Goal: Check status: Check status

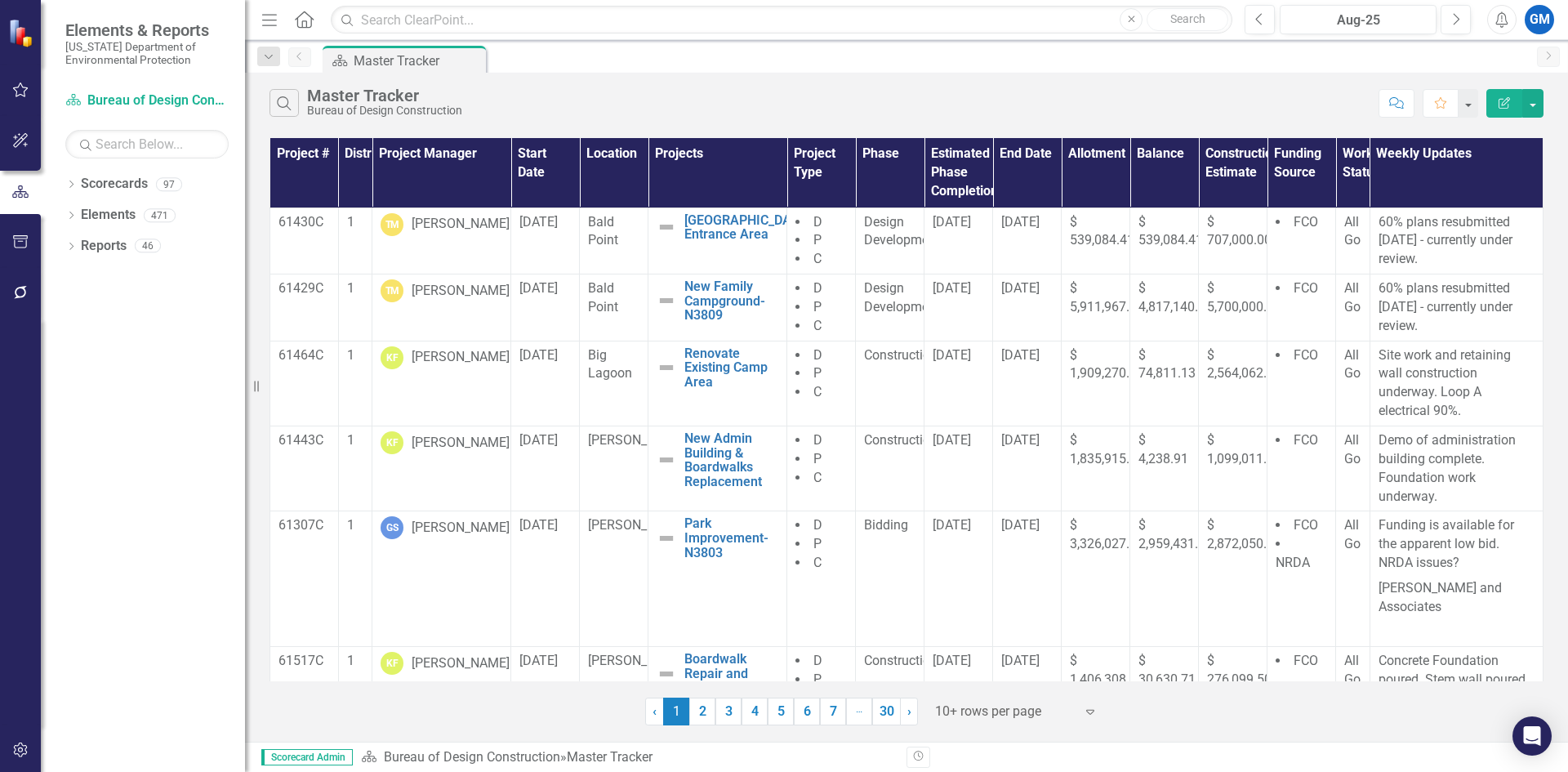
click at [26, 81] on button "button" at bounding box center [21, 91] width 37 height 34
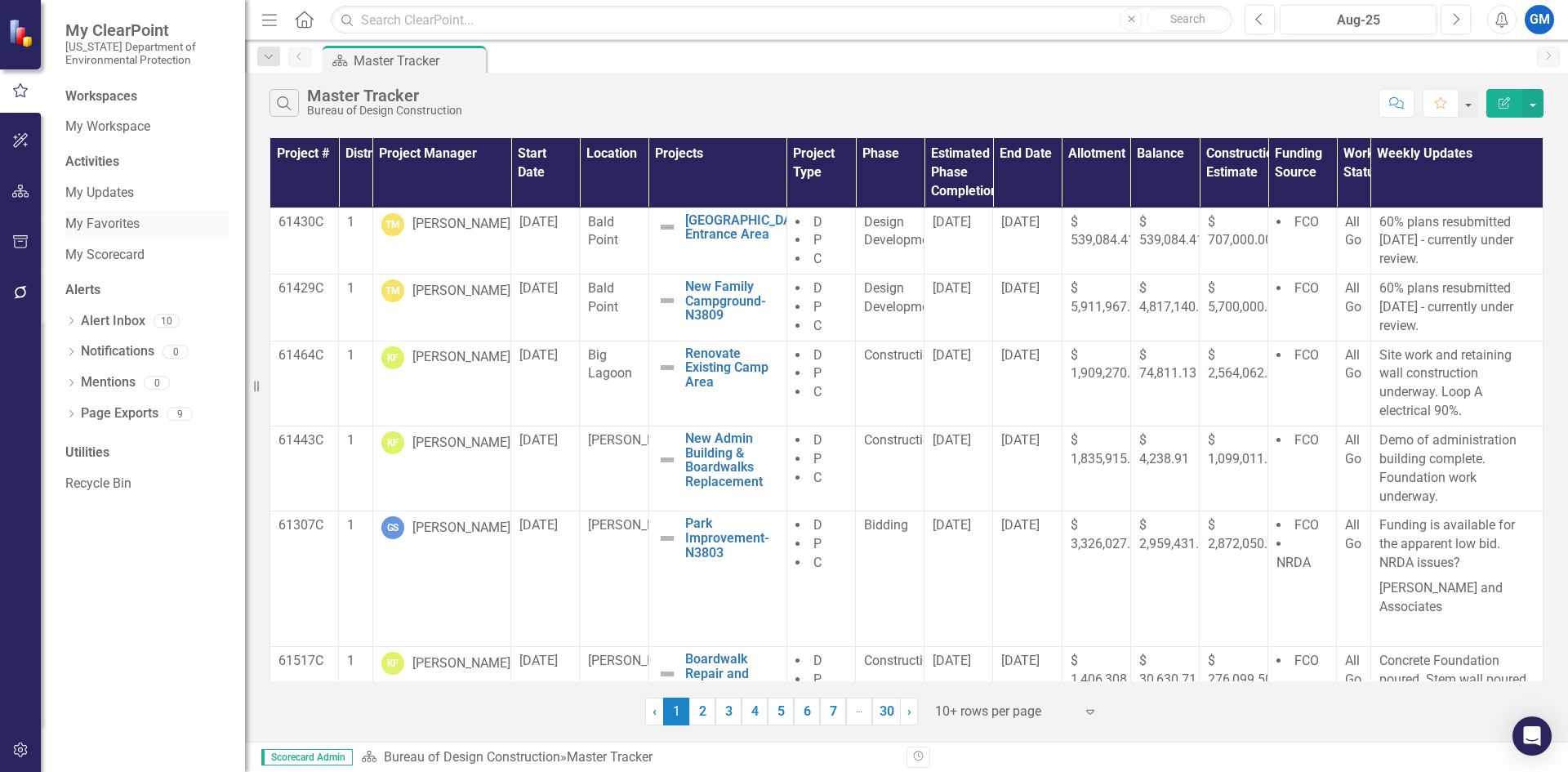
click at [107, 221] on link "My Favorites" at bounding box center [147, 225] width 164 height 19
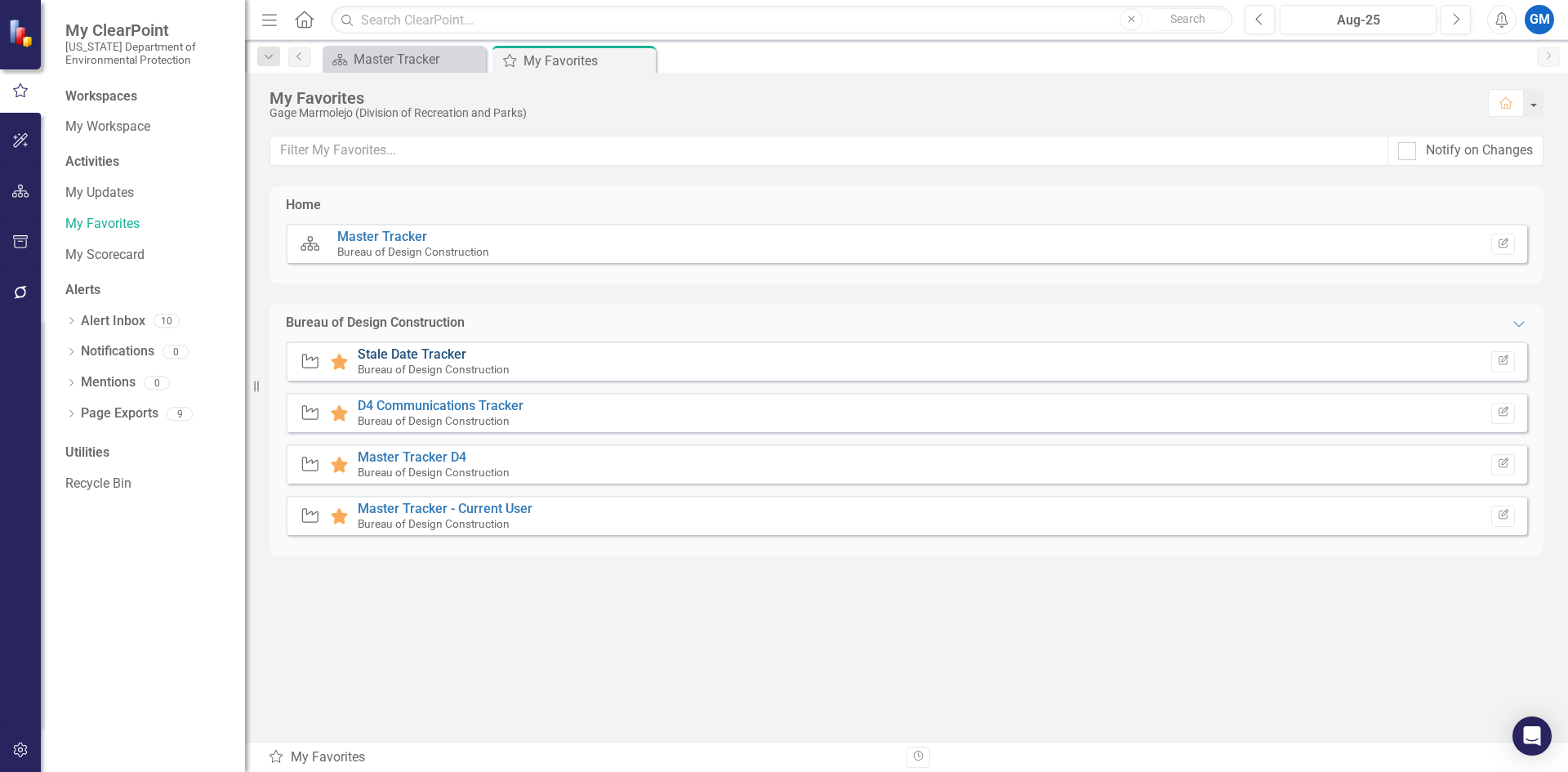
click at [418, 347] on link "Stale Date Tracker" at bounding box center [412, 354] width 109 height 15
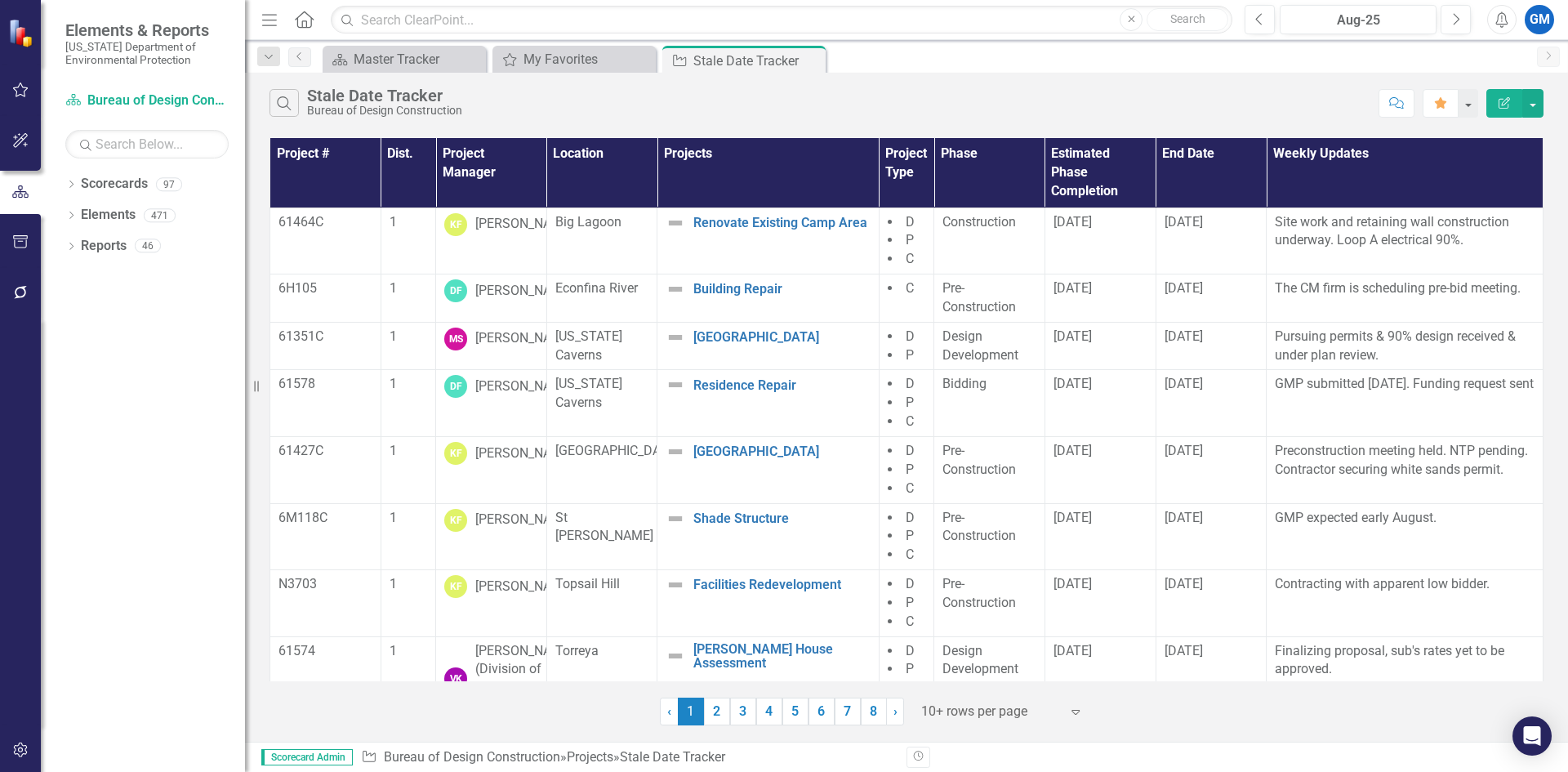
click at [1003, 712] on div at bounding box center [991, 712] width 139 height 22
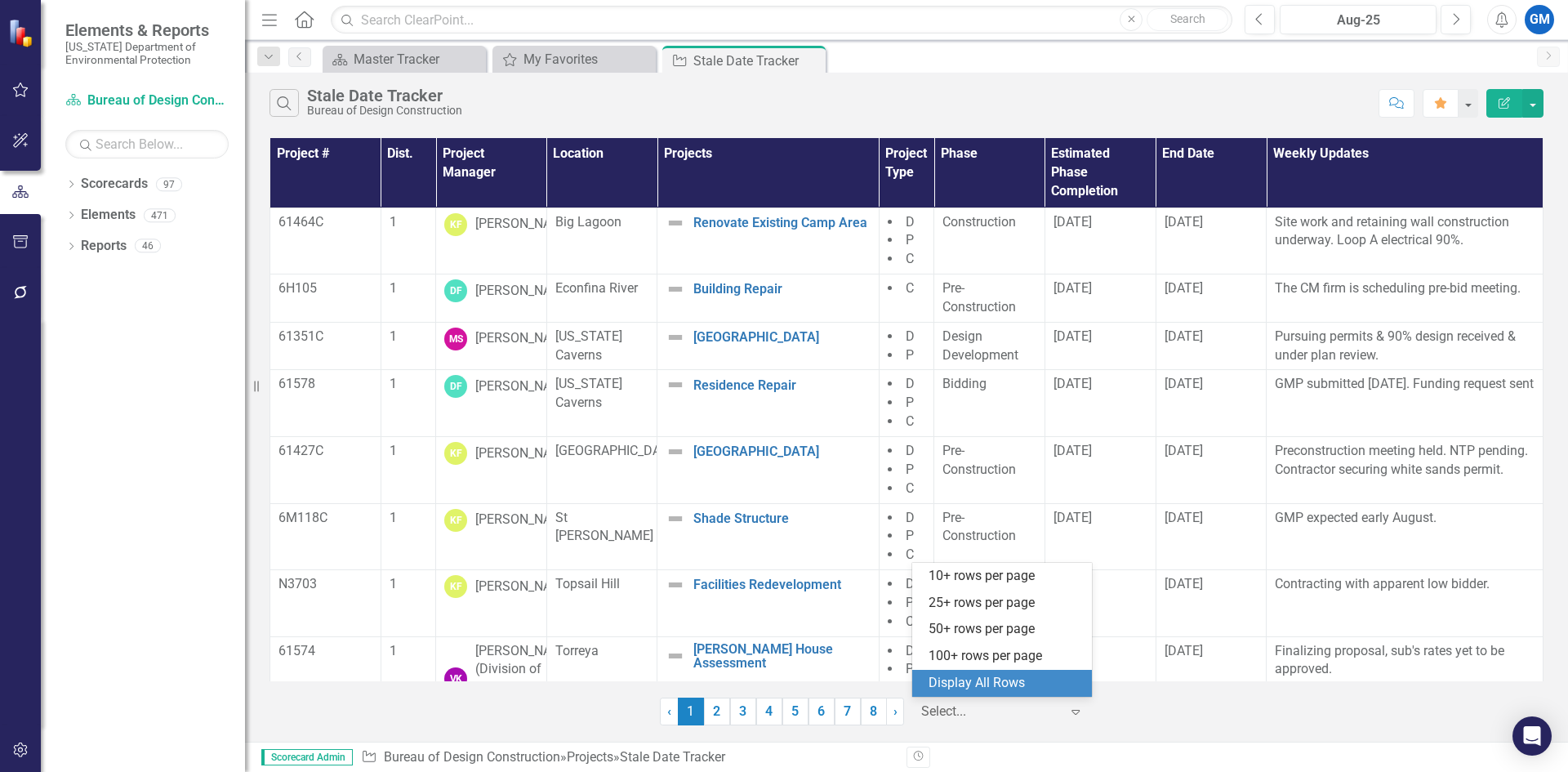
click at [992, 690] on div "Display All Rows" at bounding box center [1005, 684] width 153 height 19
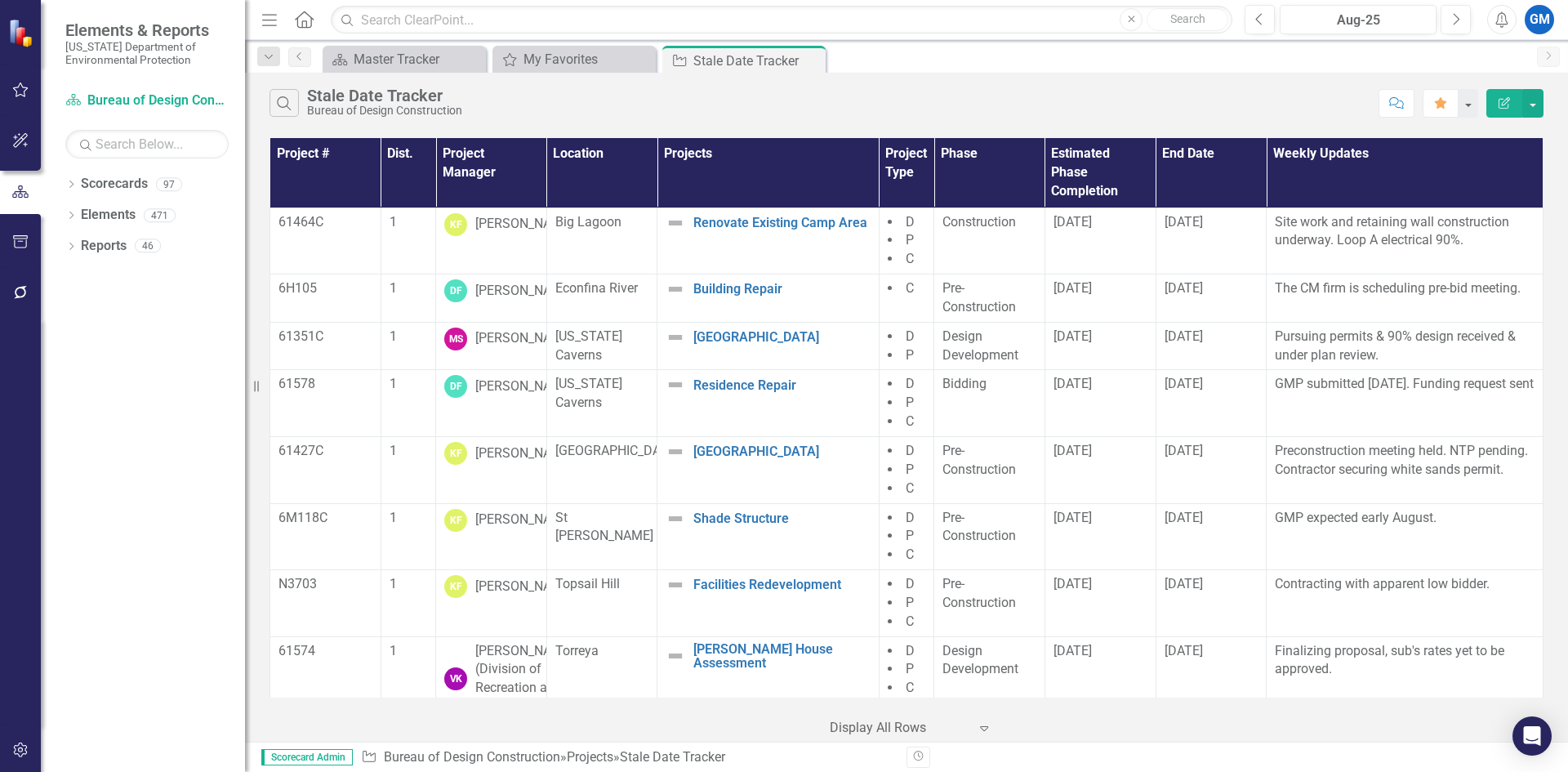
click at [490, 170] on th "Project Manager" at bounding box center [492, 172] width 111 height 69
click at [532, 172] on th "Project Manager Sort Ascending" at bounding box center [492, 172] width 111 height 69
click at [527, 174] on th "Project Manager Sort Descending" at bounding box center [492, 172] width 111 height 69
click at [521, 162] on th "Project Manager" at bounding box center [492, 172] width 111 height 69
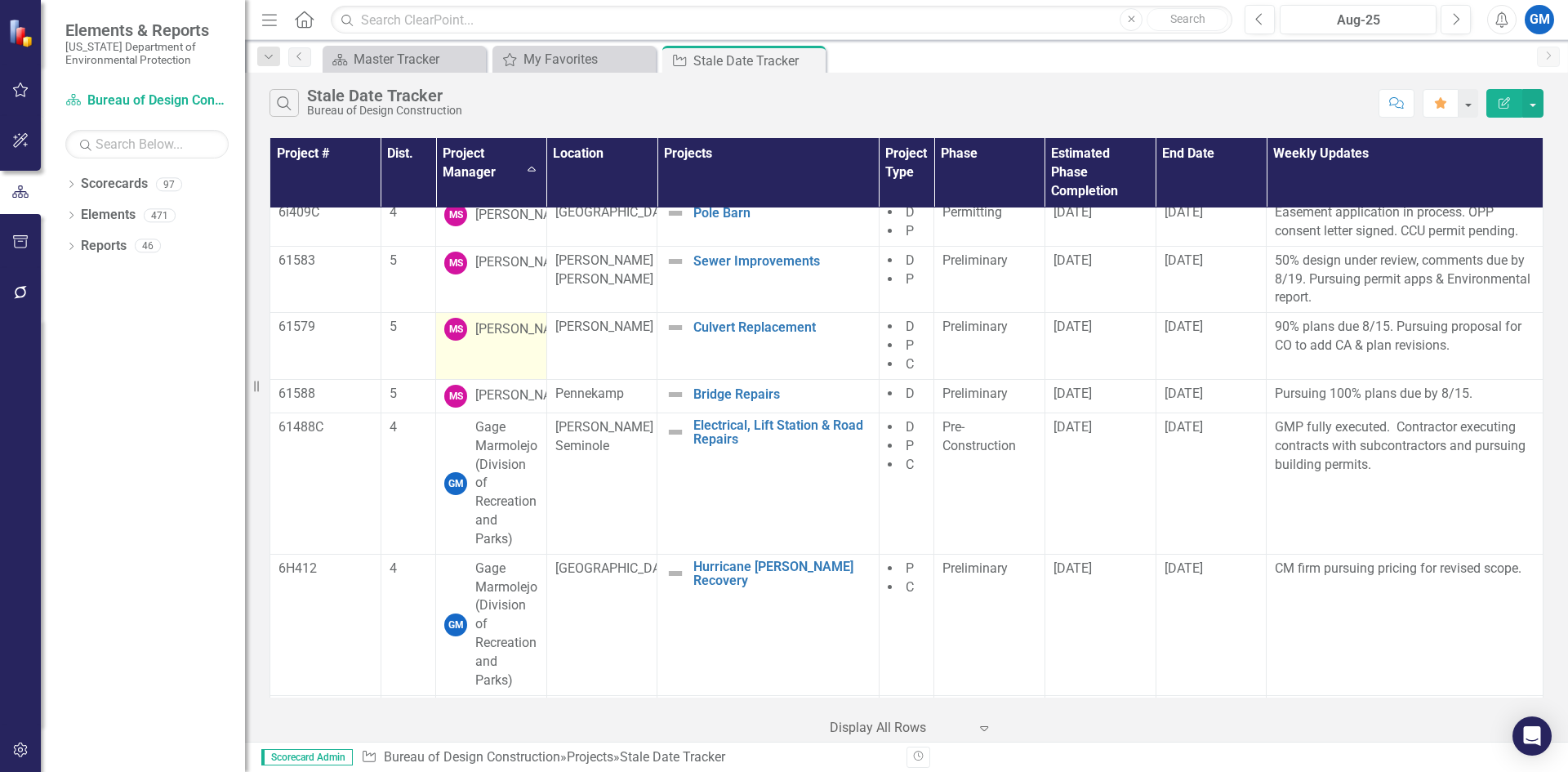
scroll to position [3677, 0]
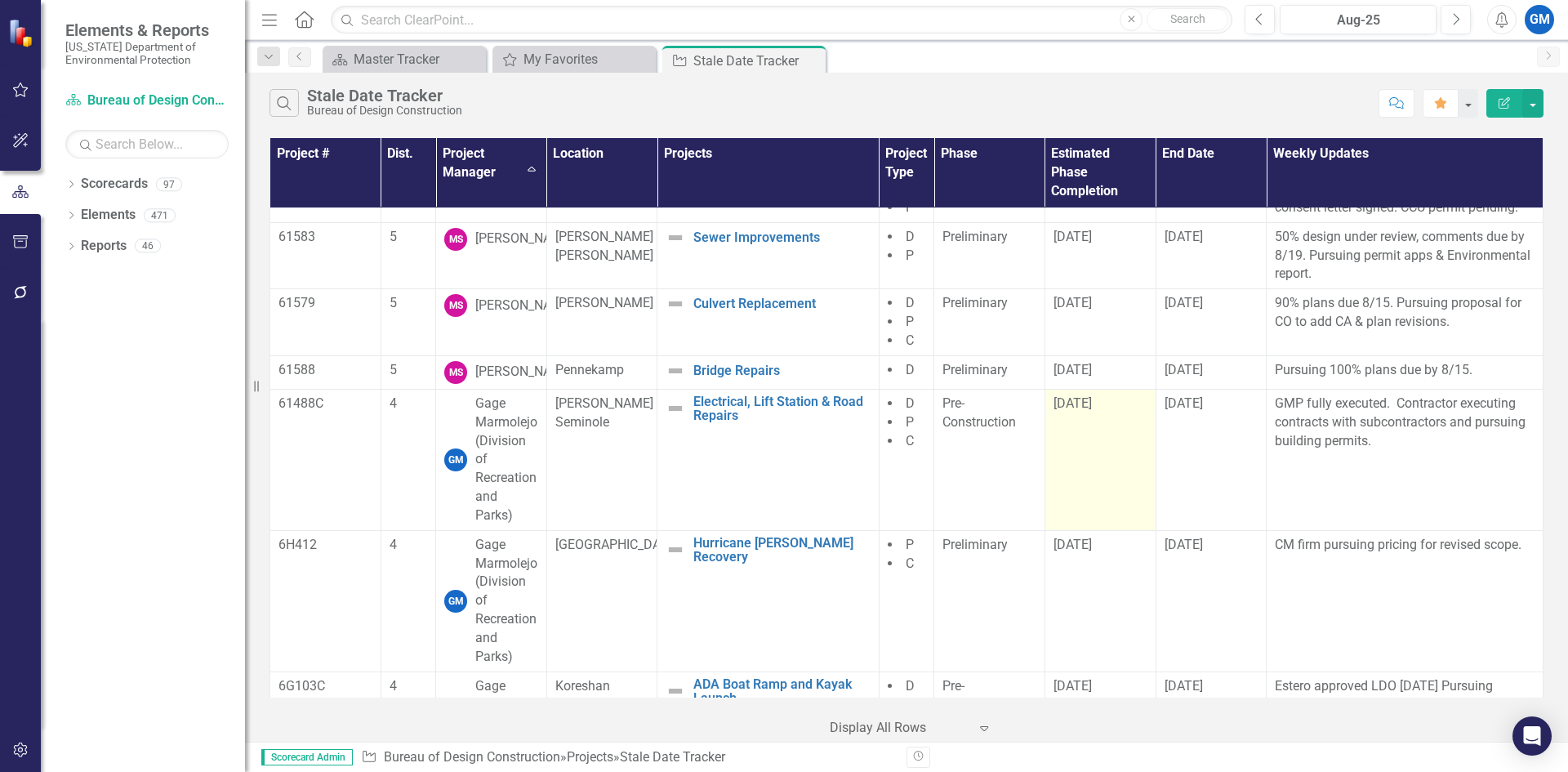
click at [1128, 413] on div "[DATE]" at bounding box center [1101, 404] width 94 height 19
click at [1083, 411] on span "[DATE]" at bounding box center [1072, 403] width 39 height 15
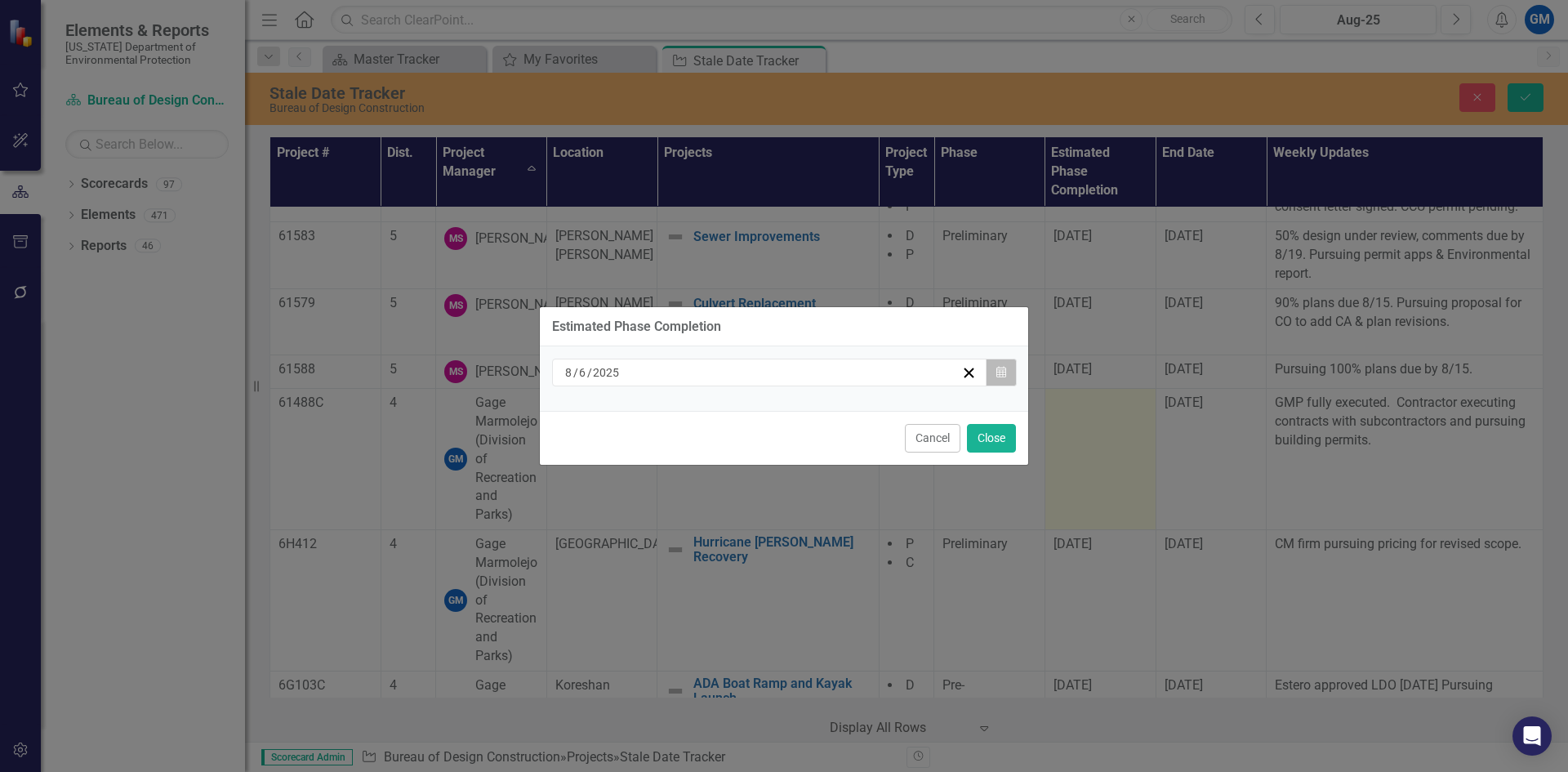
click at [1007, 373] on button "Calendar" at bounding box center [1001, 372] width 31 height 27
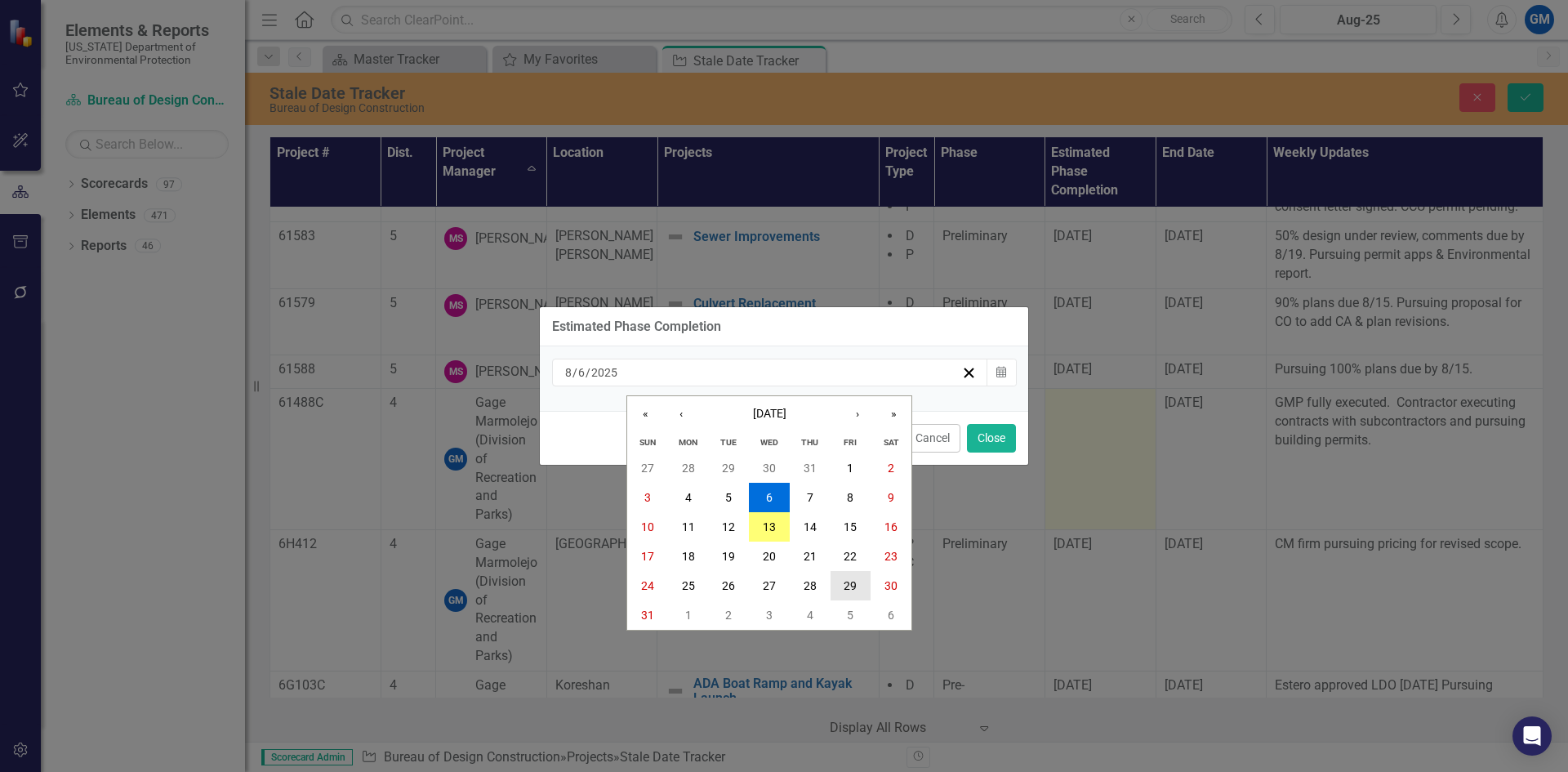
click at [840, 578] on button "29" at bounding box center [851, 586] width 41 height 29
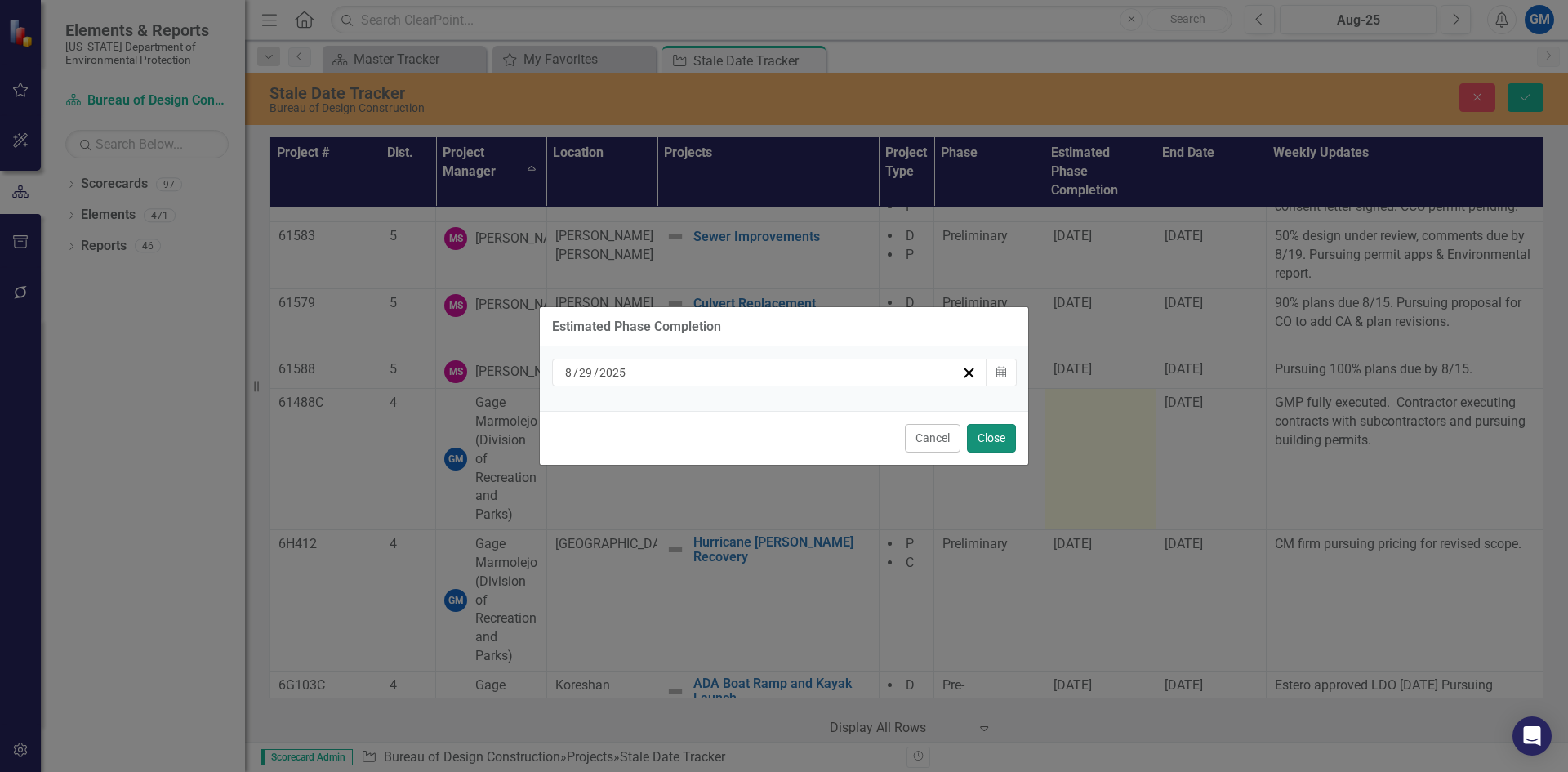
click at [1001, 441] on button "Close" at bounding box center [991, 437] width 49 height 28
